Goal: Check status: Check status

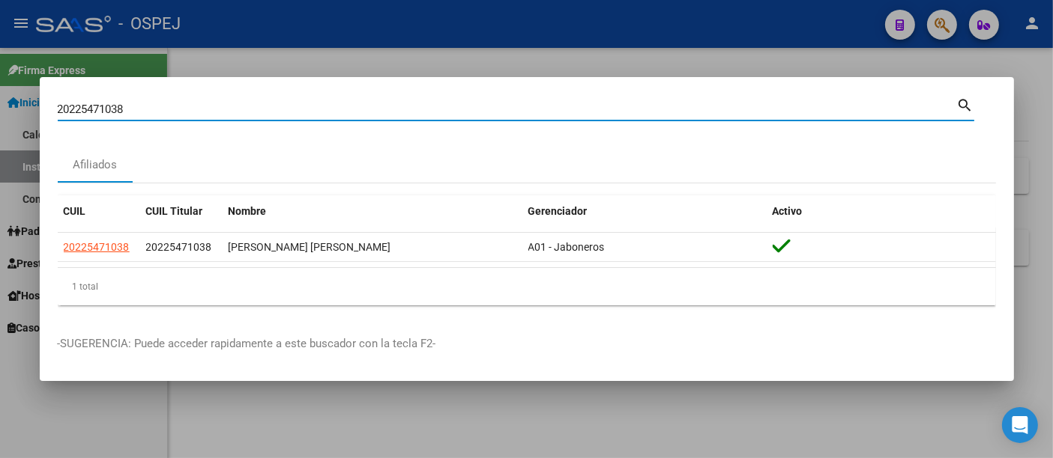
click at [336, 109] on input "20225471038" at bounding box center [507, 109] width 899 height 13
type input "2"
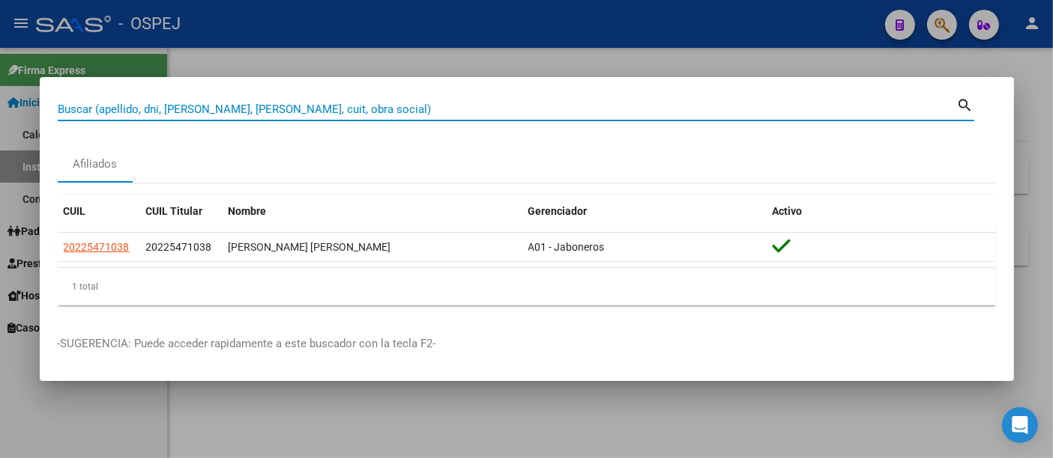
paste input "399374608"
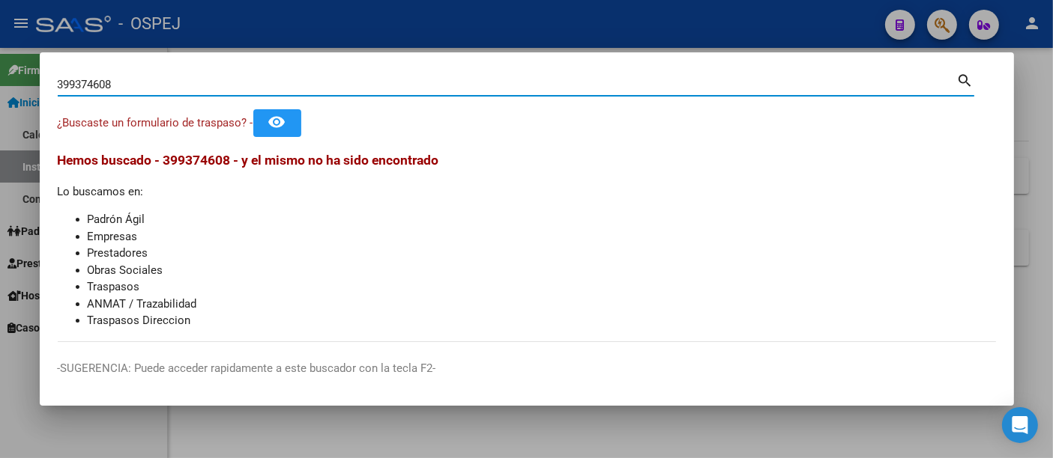
click at [237, 83] on input "399374608" at bounding box center [507, 84] width 899 height 13
type input "3"
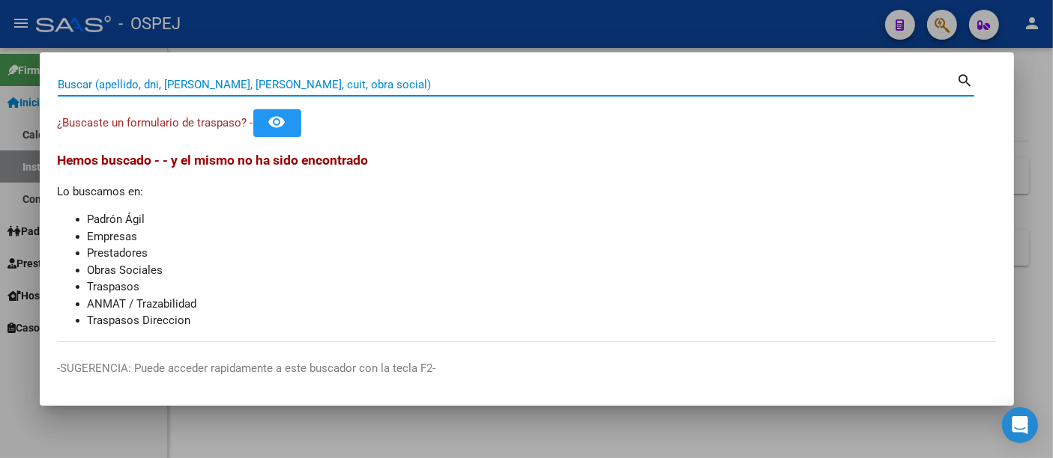
paste input "39937608"
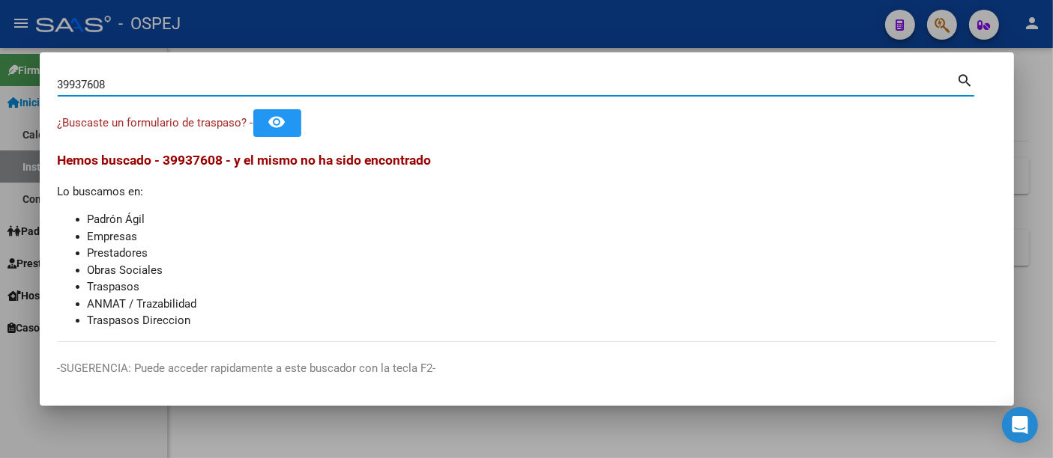
type input "39937608"
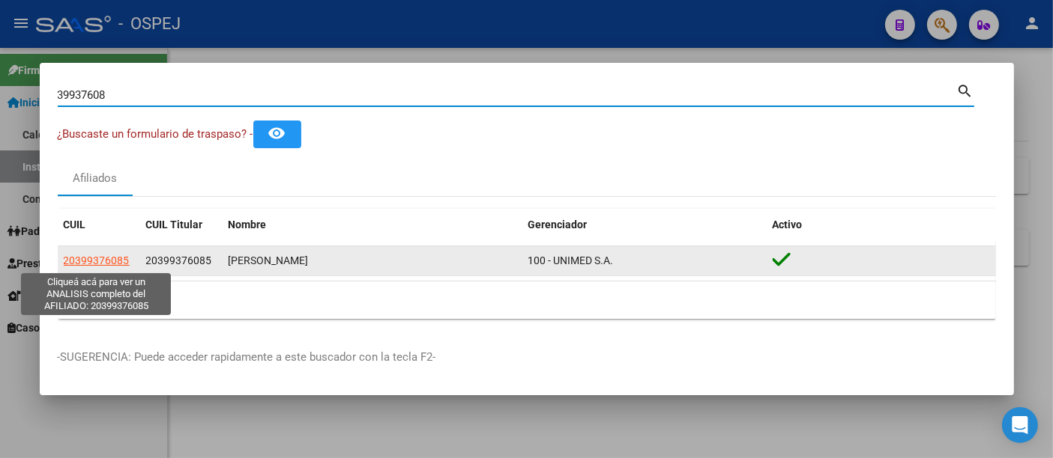
click at [93, 261] on span "20399376085" at bounding box center [97, 261] width 66 height 12
type textarea "20399376085"
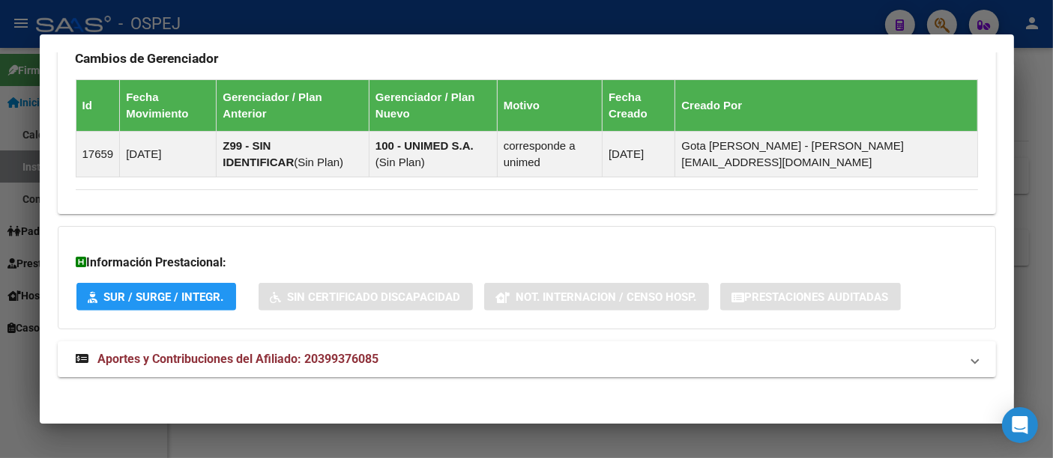
scroll to position [924, 0]
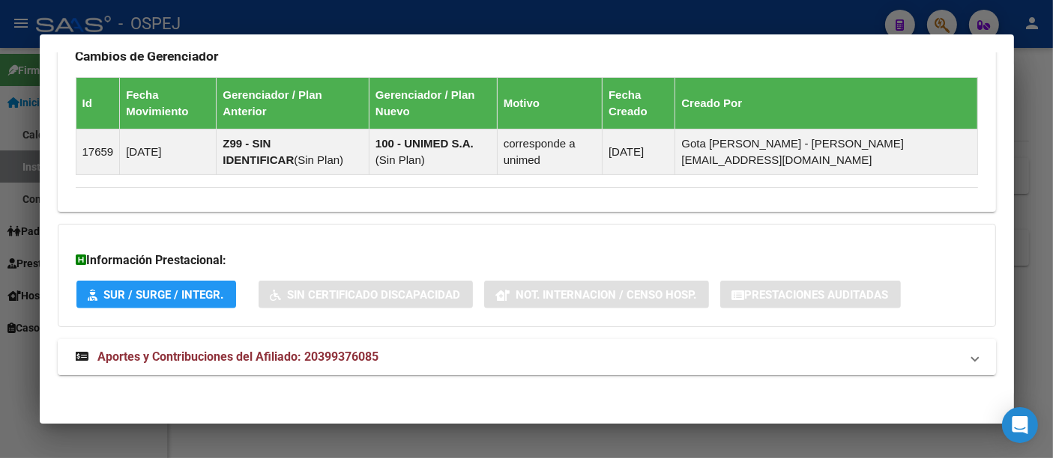
click at [330, 350] on span "Aportes y Contribuciones del Afiliado: 20399376085" at bounding box center [238, 357] width 281 height 14
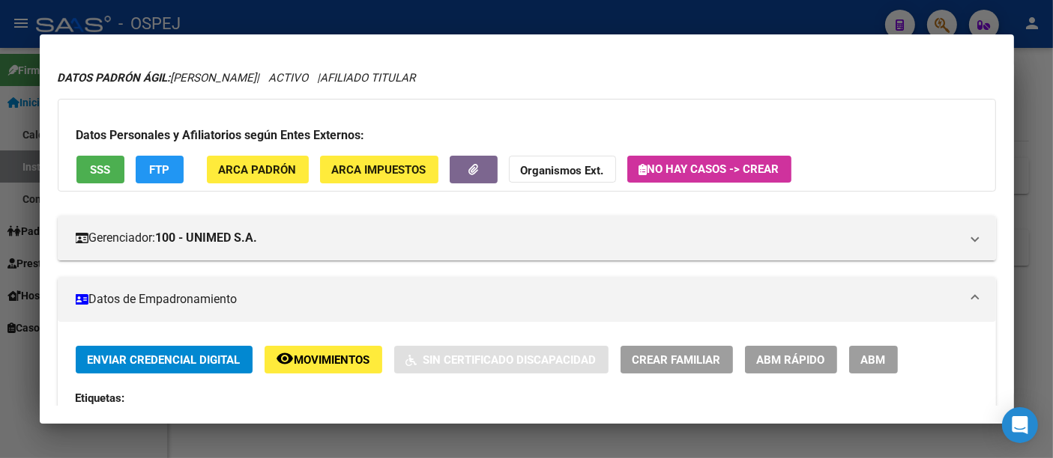
scroll to position [0, 0]
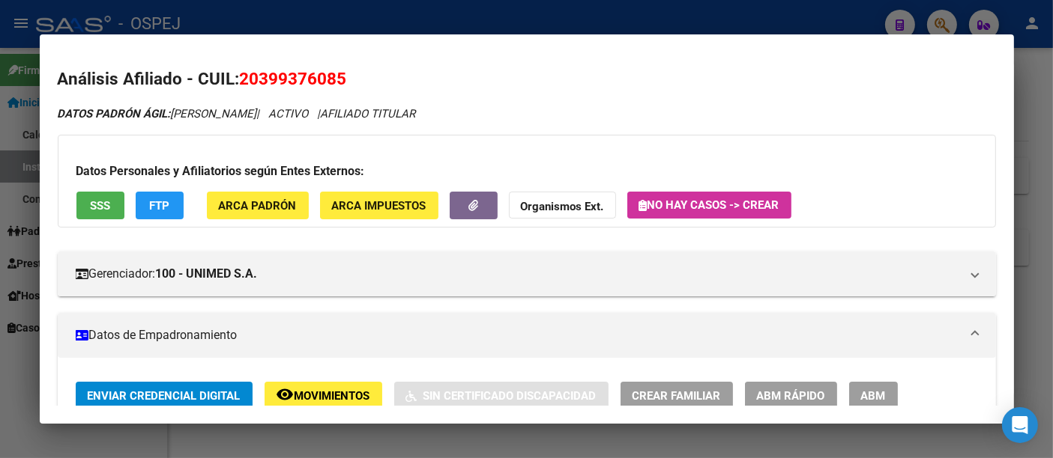
click at [528, 11] on div at bounding box center [526, 229] width 1053 height 458
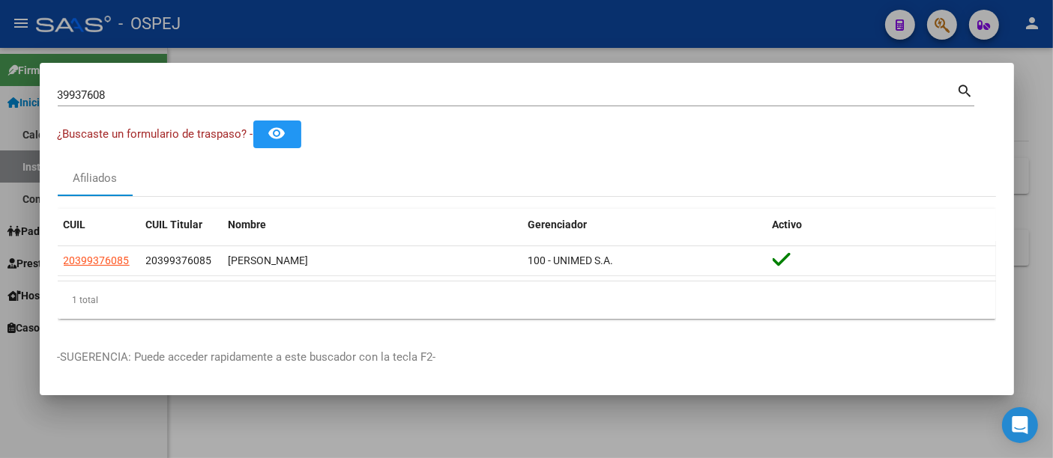
click at [411, 102] on input "39937608" at bounding box center [507, 94] width 899 height 13
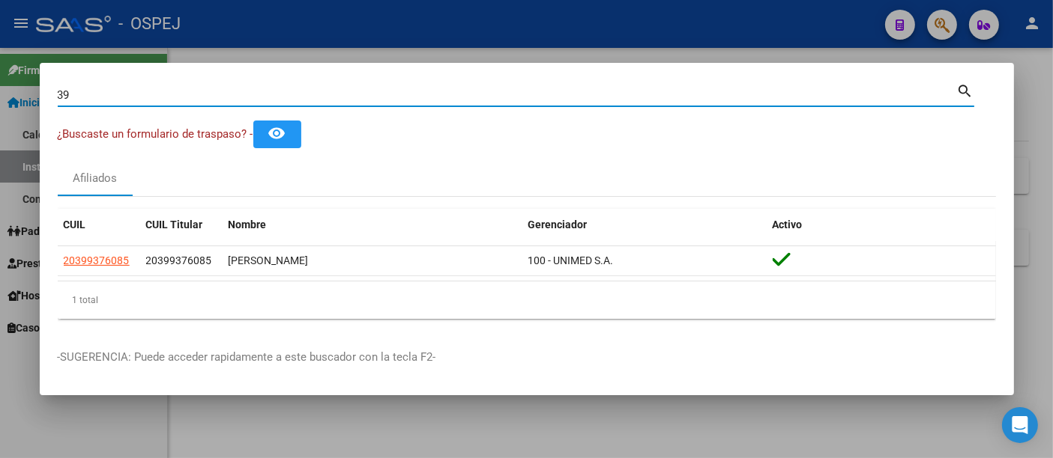
type input "3"
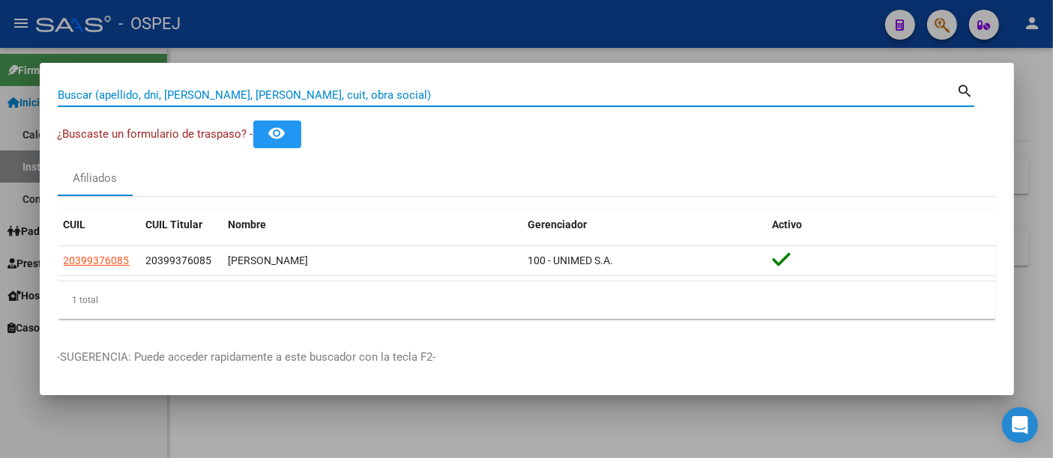
paste input "20-36295192-6"
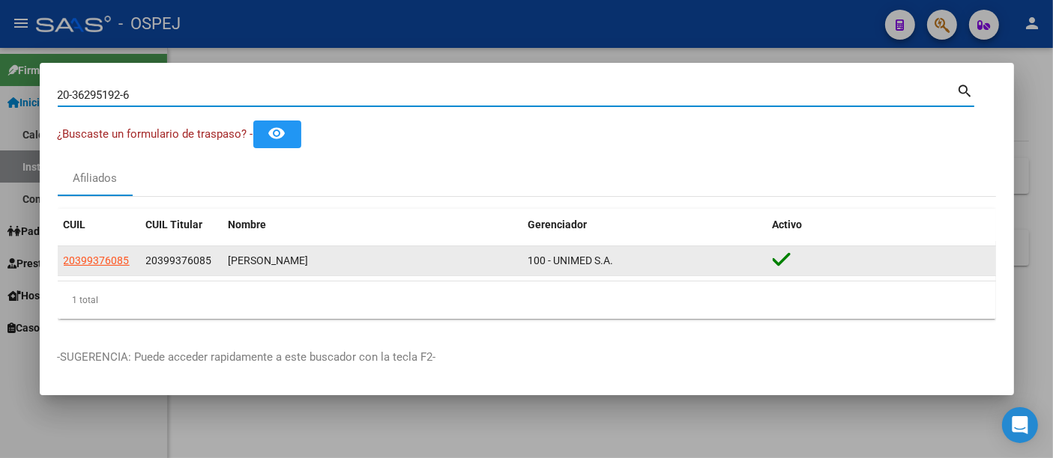
type input "20362951926"
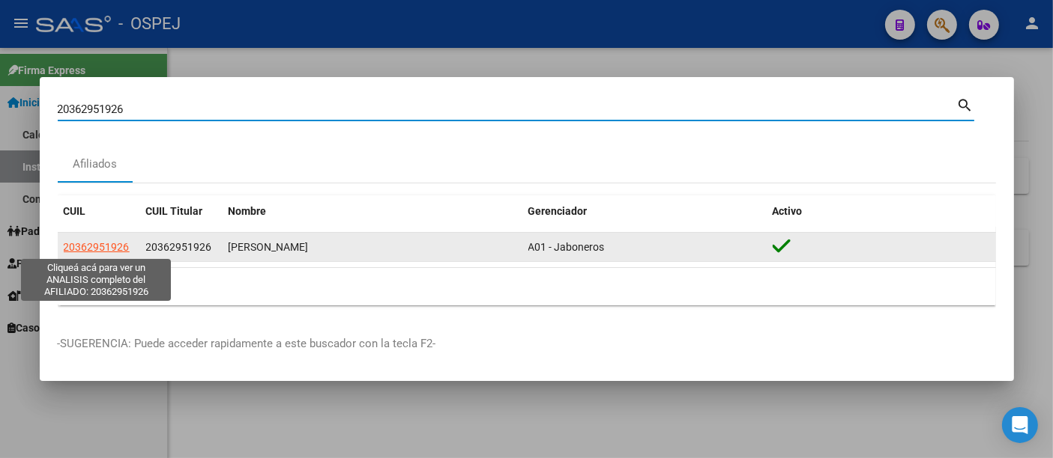
click at [89, 249] on span "20362951926" at bounding box center [97, 247] width 66 height 12
type textarea "20362951926"
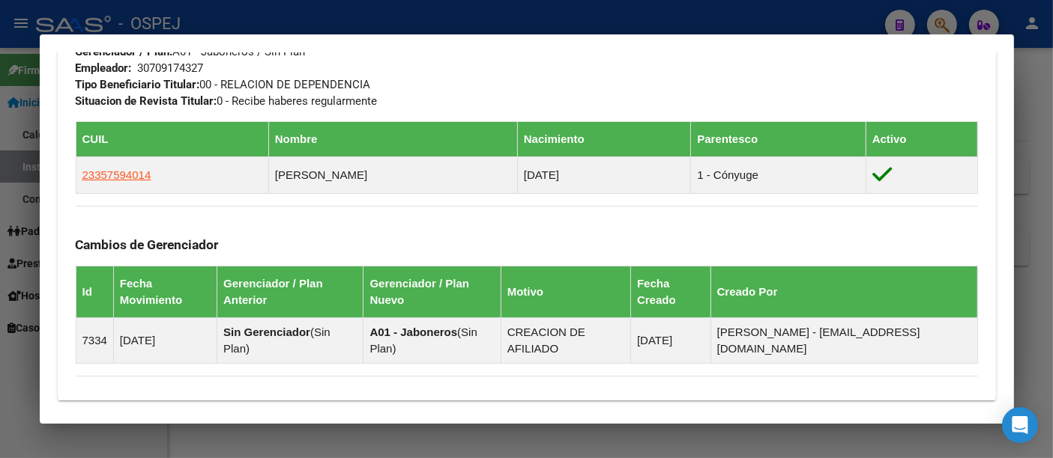
scroll to position [907, 0]
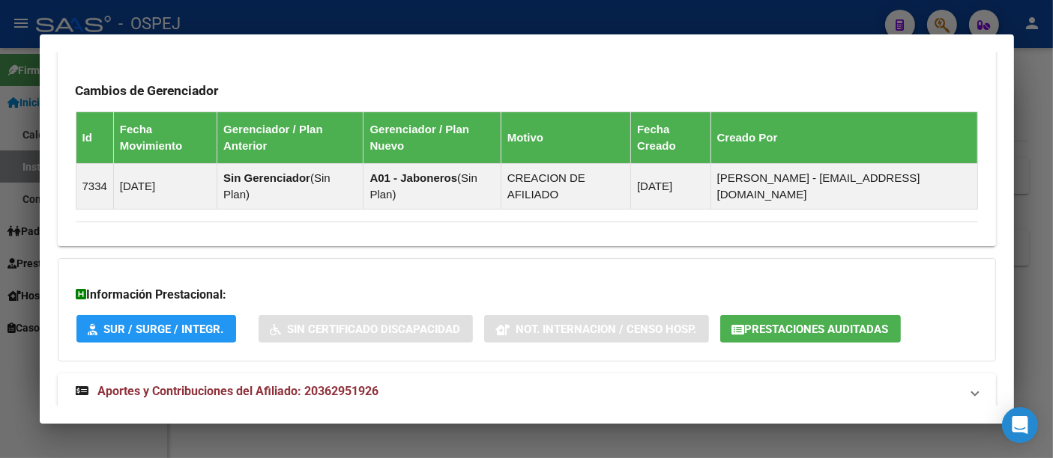
click at [788, 323] on span "Prestaciones Auditadas" at bounding box center [817, 329] width 144 height 13
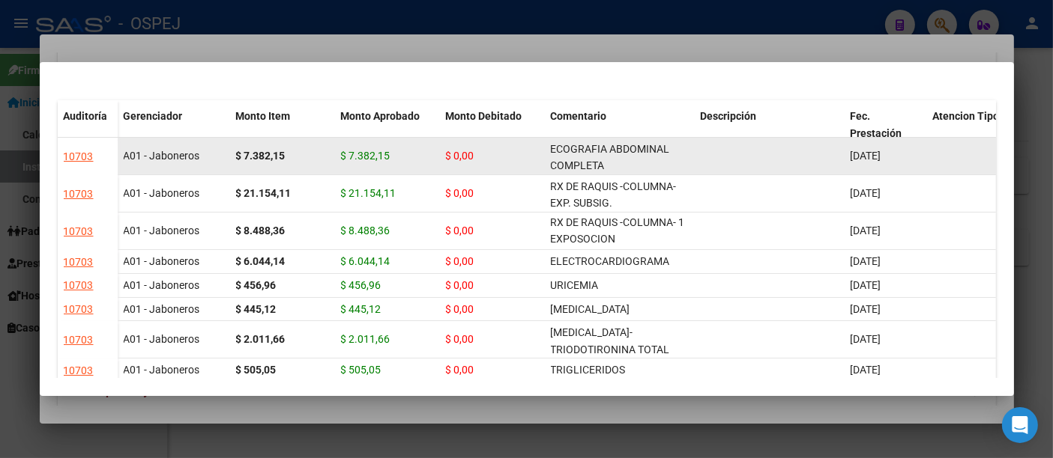
scroll to position [0, 0]
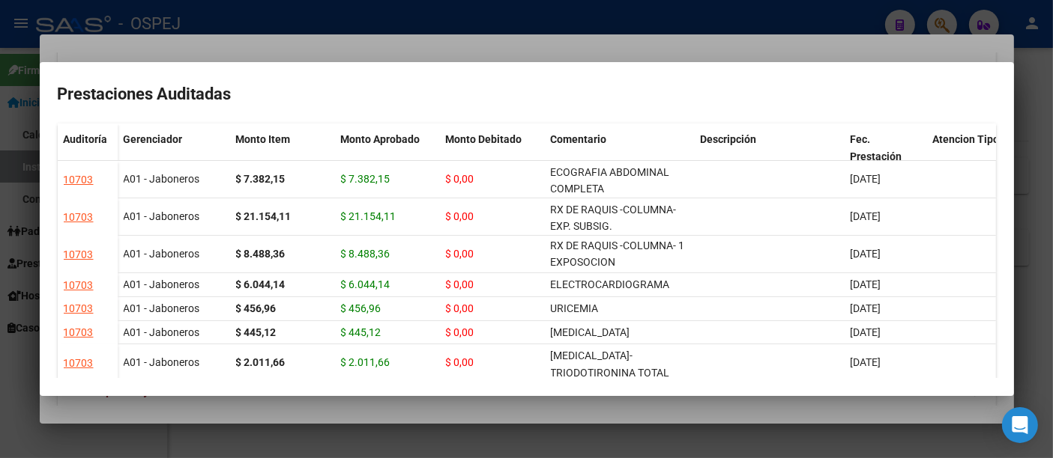
click at [528, 24] on div at bounding box center [526, 229] width 1053 height 458
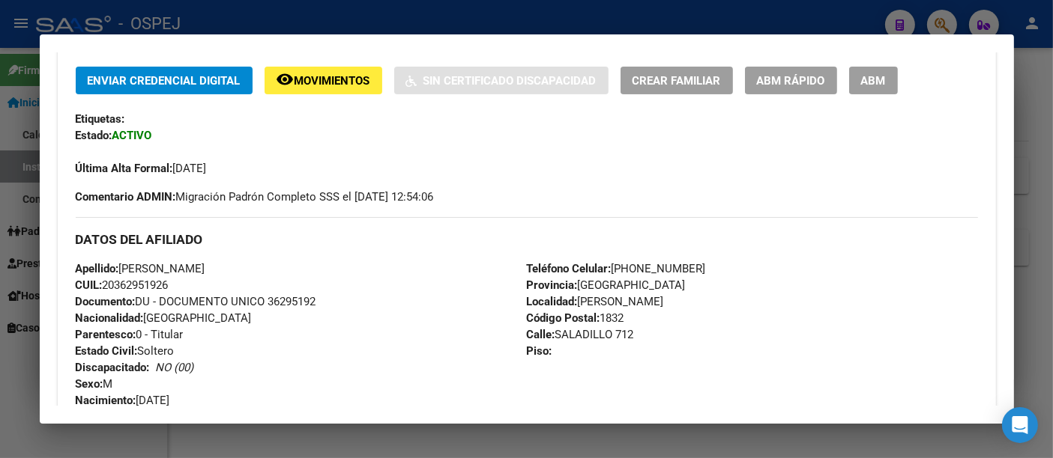
scroll to position [408, 0]
